Goal: Information Seeking & Learning: Learn about a topic

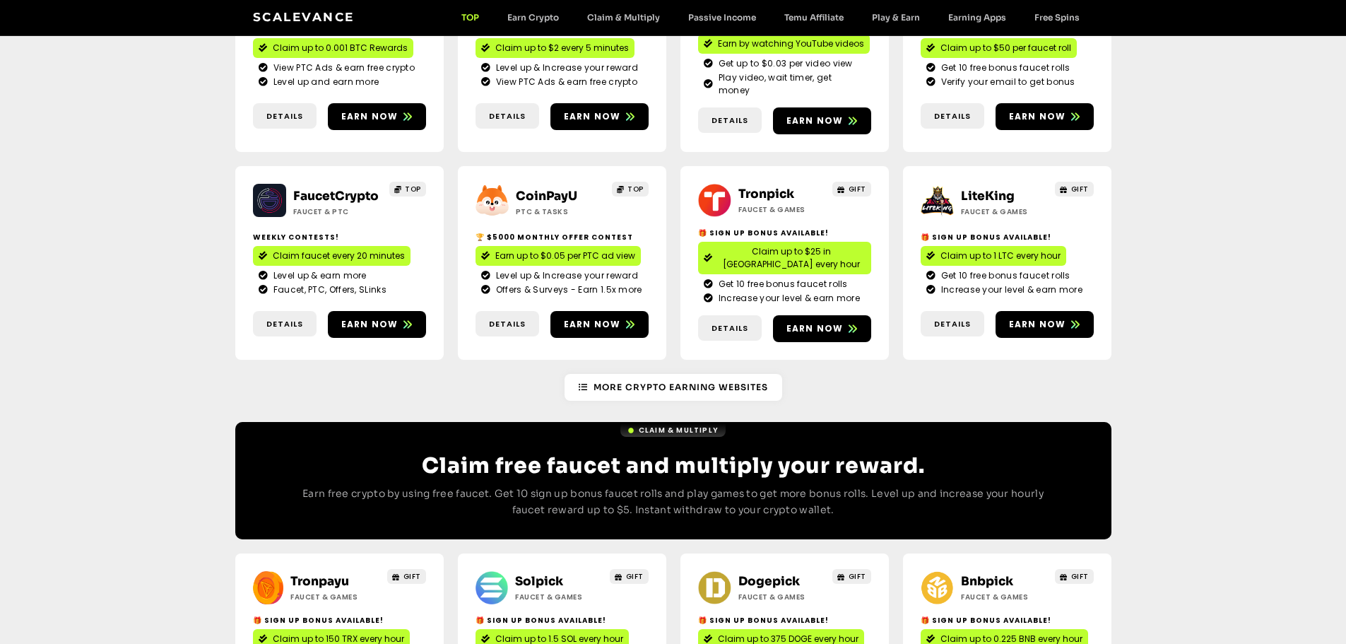
scroll to position [353, 0]
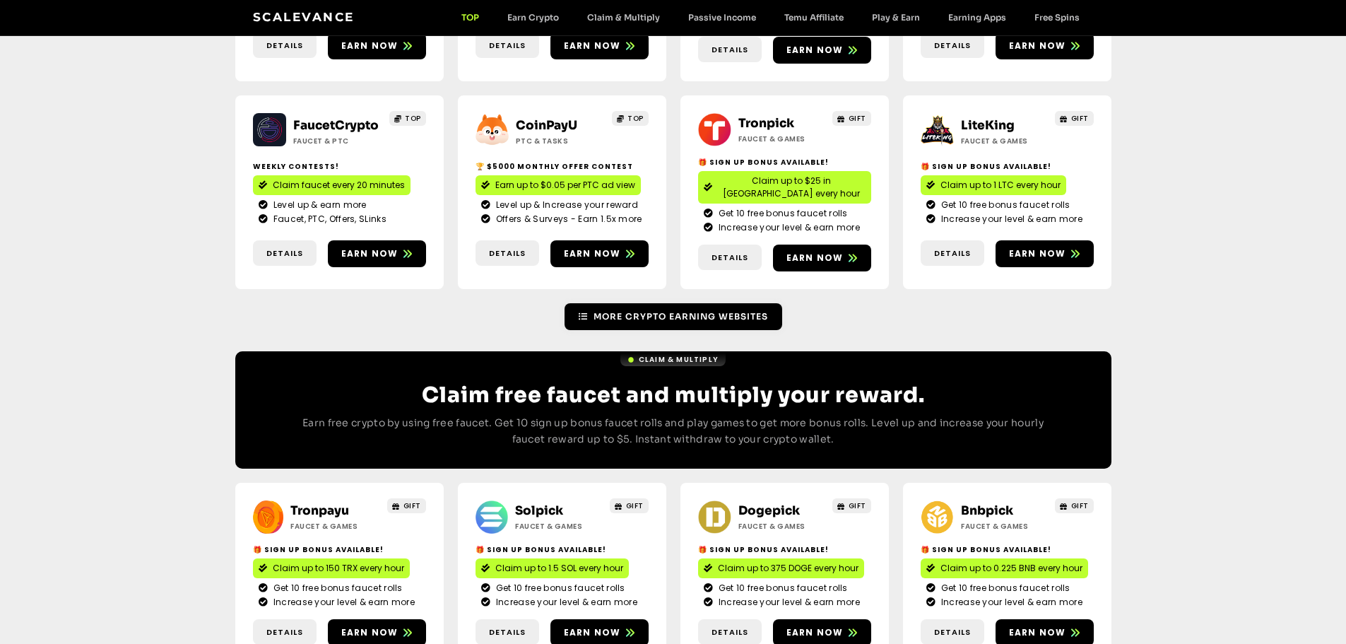
click at [670, 310] on span "More Crypto Earning Websites" at bounding box center [681, 316] width 175 height 13
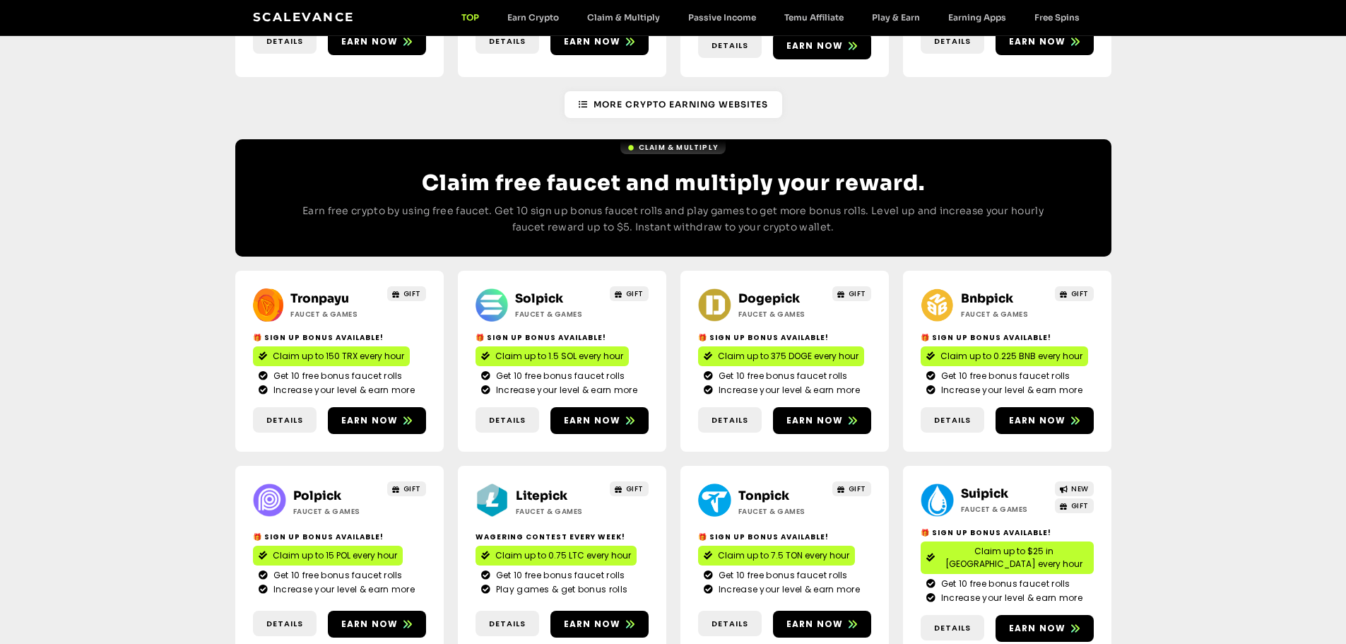
scroll to position [707, 0]
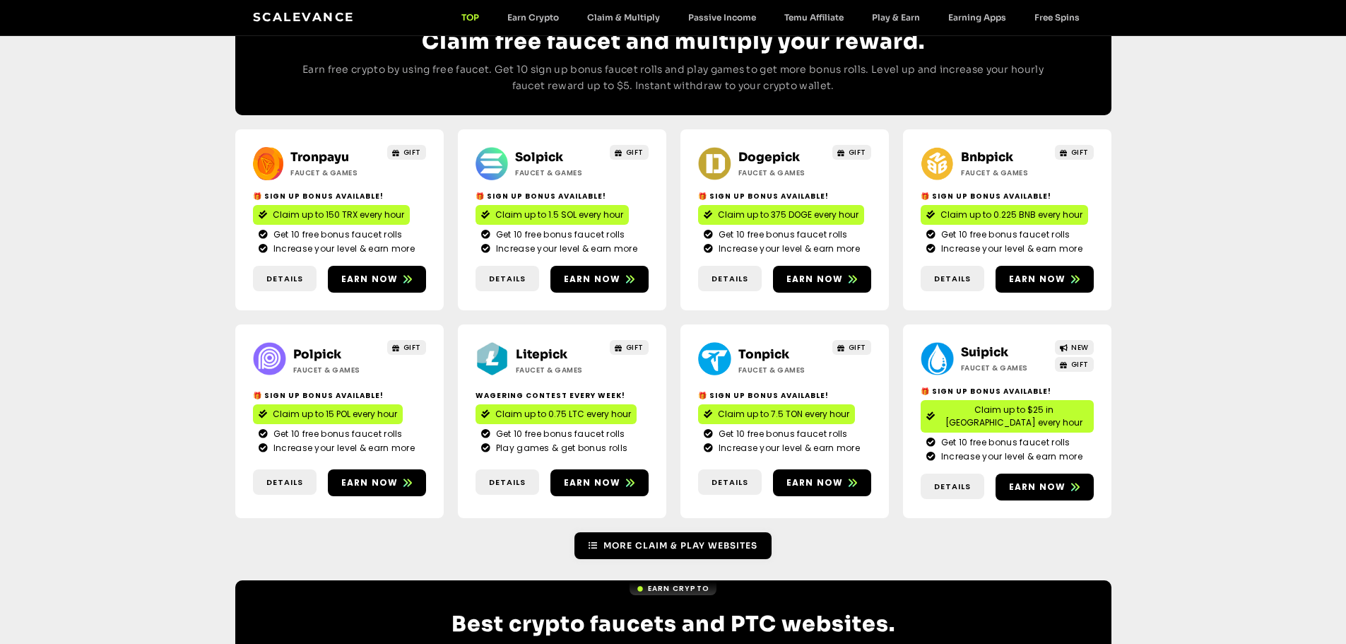
click at [697, 539] on span "More Claim & Play Websites" at bounding box center [680, 545] width 154 height 13
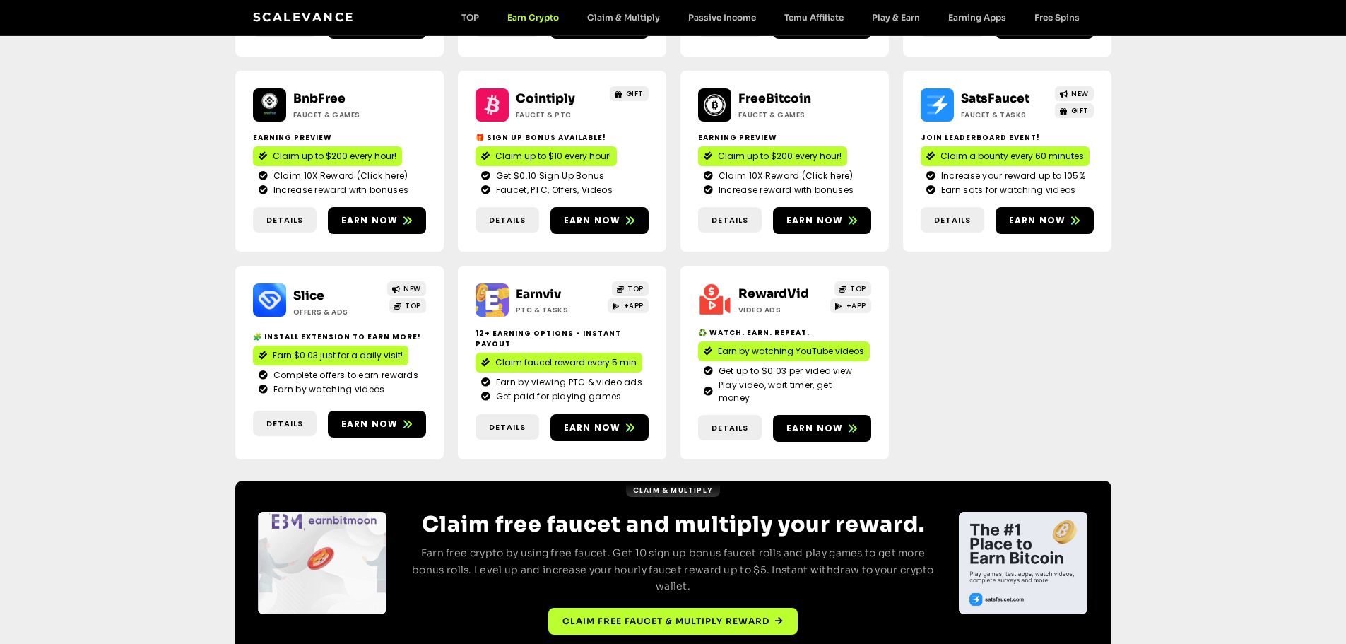
scroll to position [394, 0]
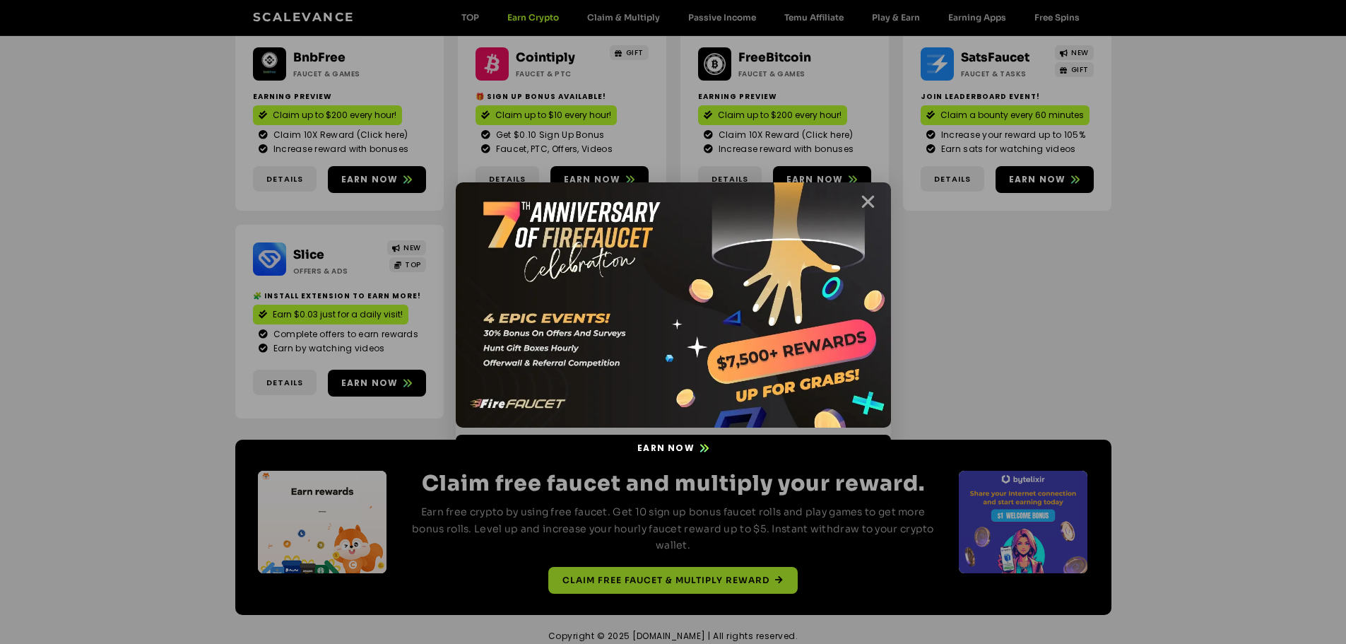
click at [866, 204] on icon "Close" at bounding box center [868, 202] width 18 height 18
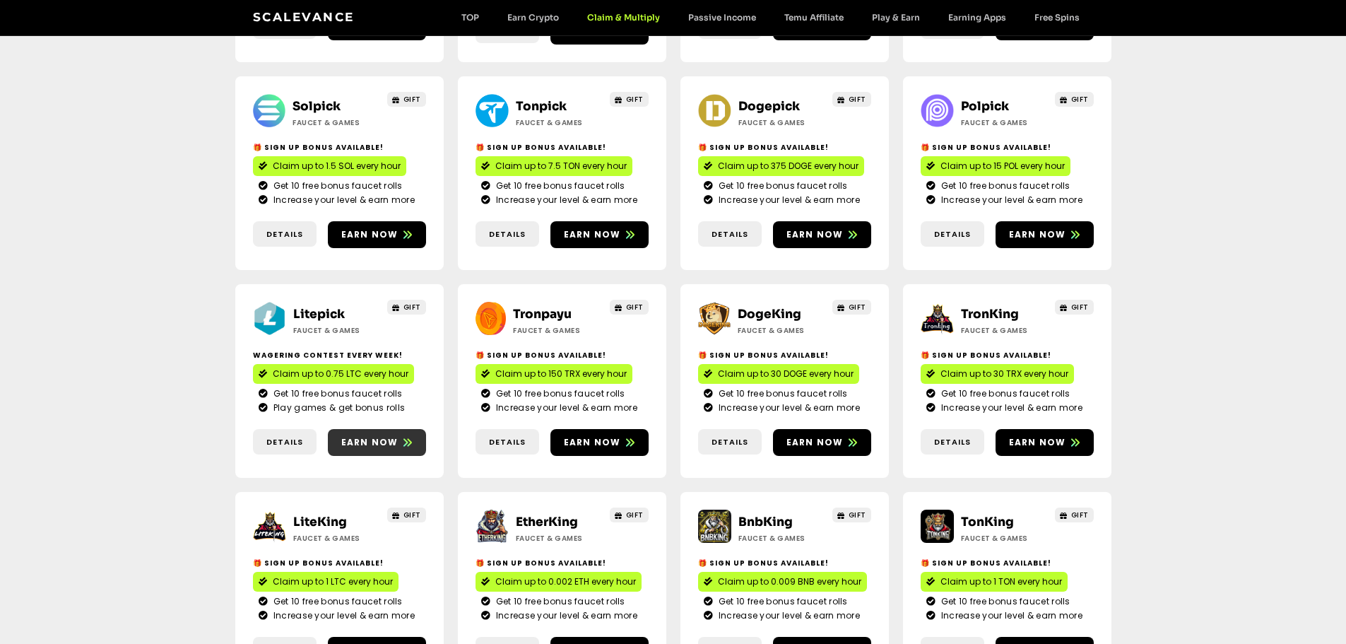
scroll to position [283, 0]
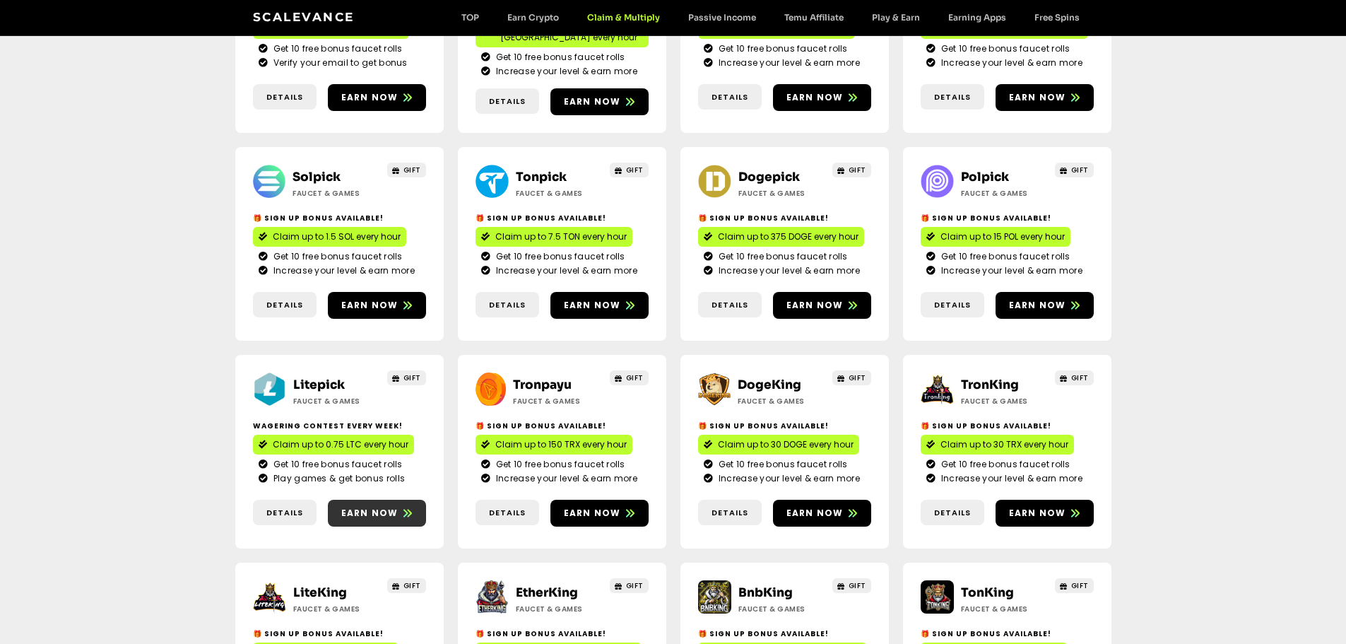
click at [365, 507] on span "Earn now" at bounding box center [369, 513] width 57 height 13
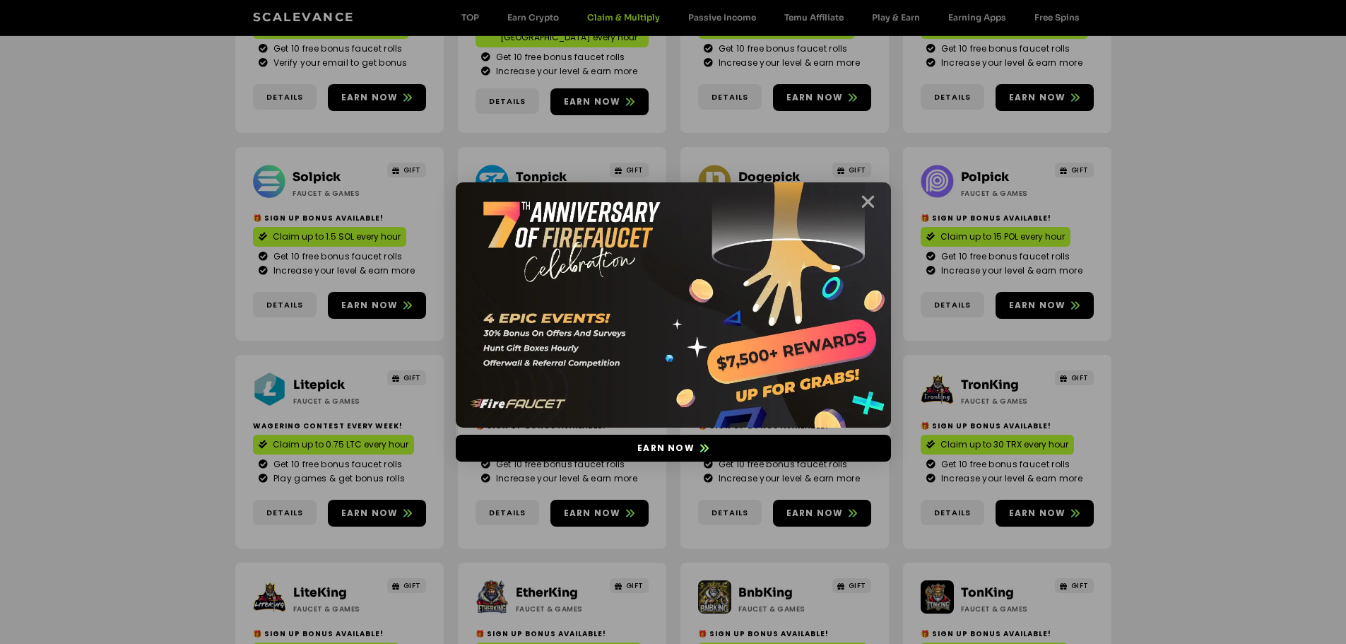
click at [870, 202] on icon "Close" at bounding box center [868, 202] width 18 height 18
